Goal: Navigation & Orientation: Go to known website

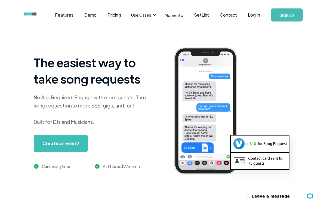
click at [251, 20] on link "Log In" at bounding box center [253, 14] width 23 height 19
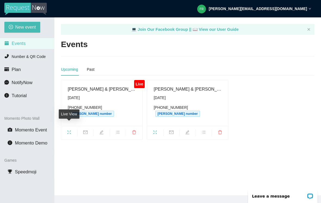
click at [65, 130] on span "fullscreen" at bounding box center [69, 133] width 16 height 6
